Goal: Task Accomplishment & Management: Manage account settings

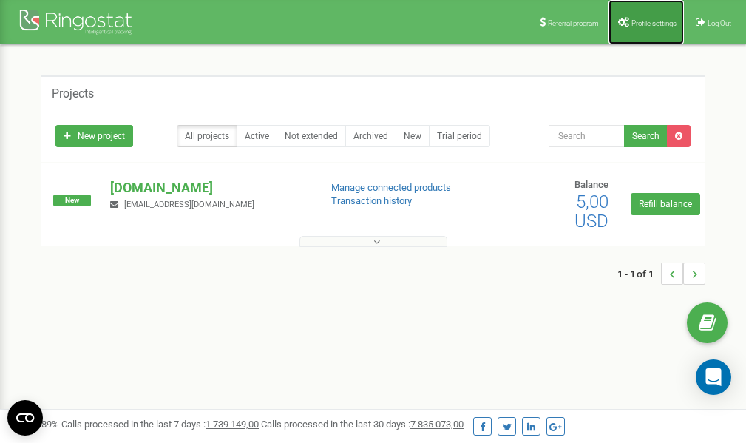
click at [640, 18] on link "Profile settings" at bounding box center [646, 22] width 75 height 44
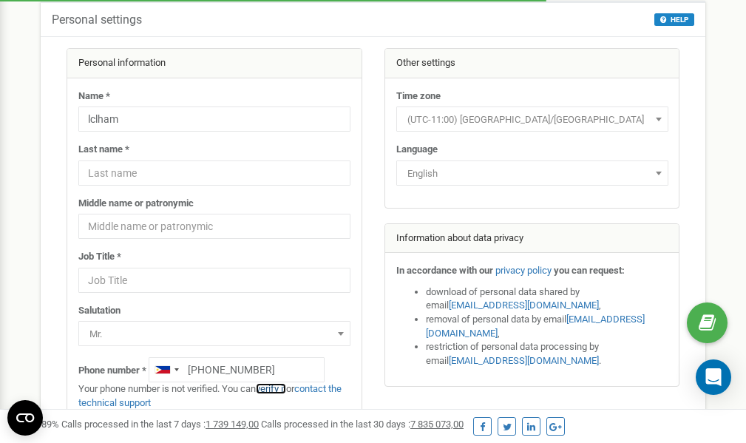
click at [281, 388] on link "verify it" at bounding box center [271, 388] width 30 height 11
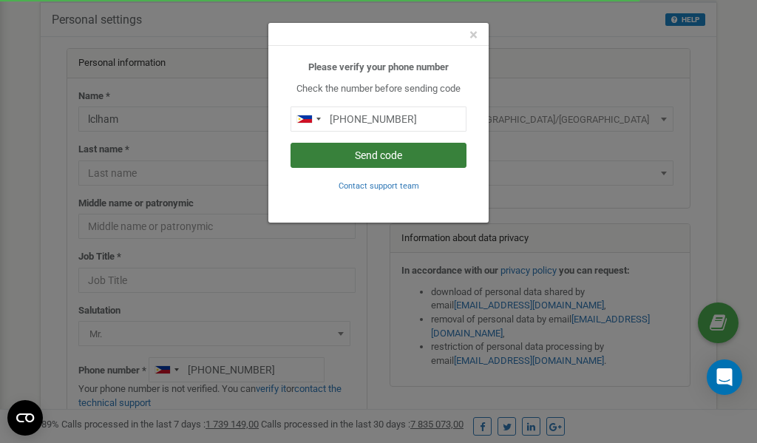
click at [393, 155] on button "Send code" at bounding box center [379, 155] width 176 height 25
